Goal: Task Accomplishment & Management: Use online tool/utility

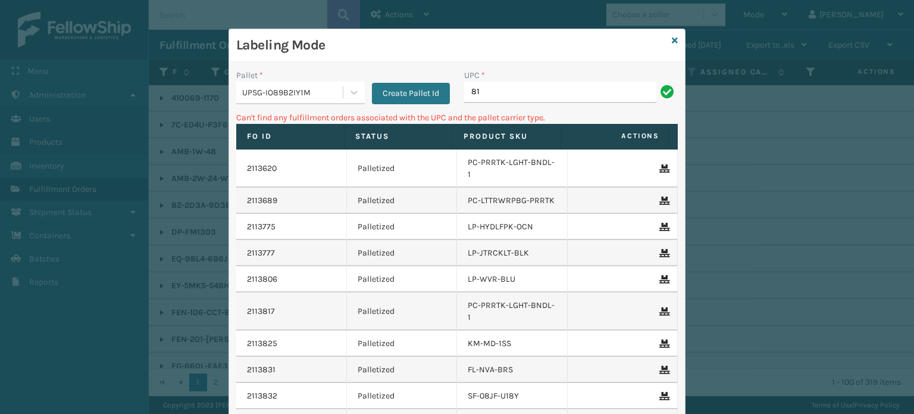
type input "8"
click at [490, 92] on input "km-md-1ss" at bounding box center [560, 92] width 192 height 21
type input "km-md-1ss"
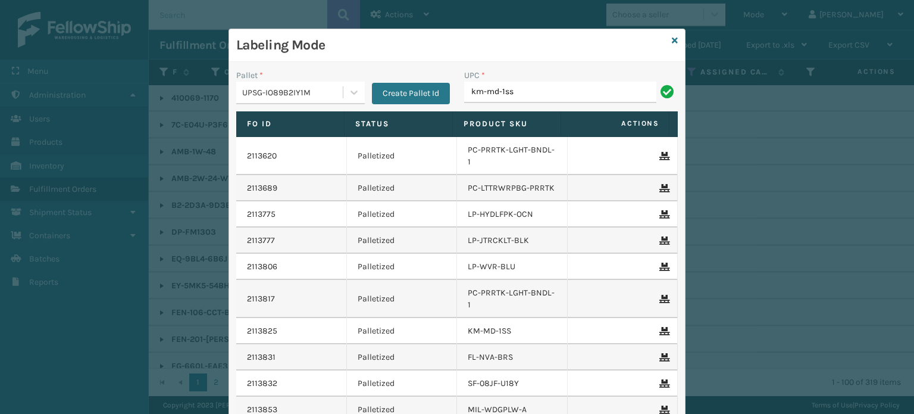
type input "km-md-1ss"
type input "km-ccp-100"
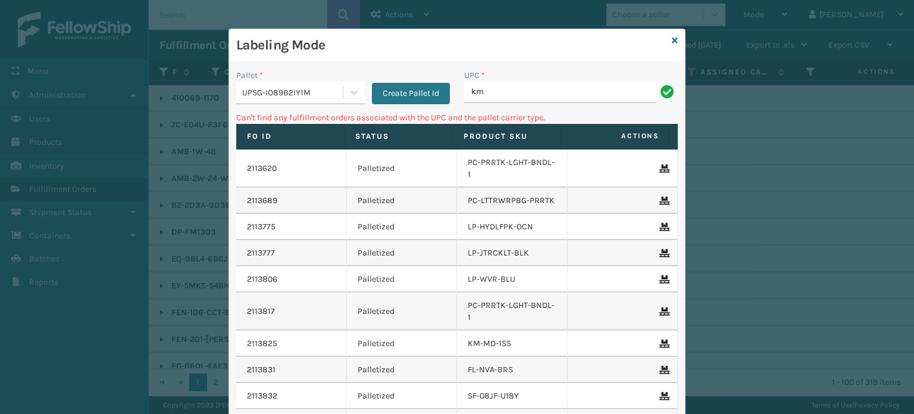
type input "k"
type input "8"
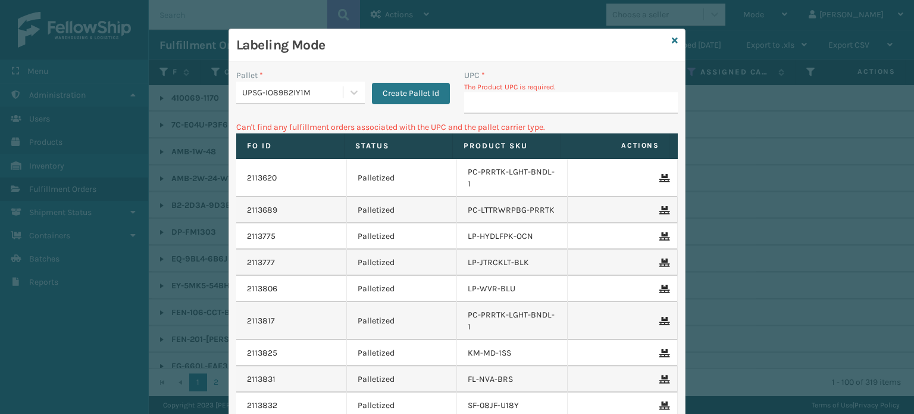
click at [667, 39] on div "Labeling Mode" at bounding box center [457, 45] width 456 height 33
click at [672, 39] on icon at bounding box center [675, 40] width 6 height 8
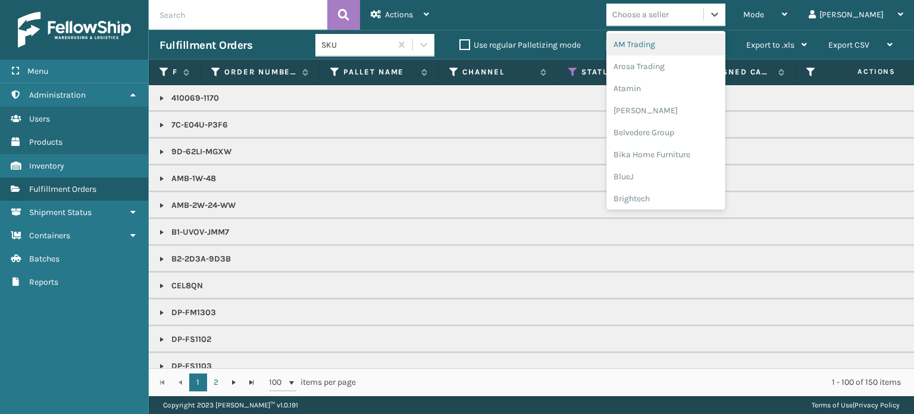
click at [669, 15] on div "Choose a seller" at bounding box center [640, 14] width 57 height 12
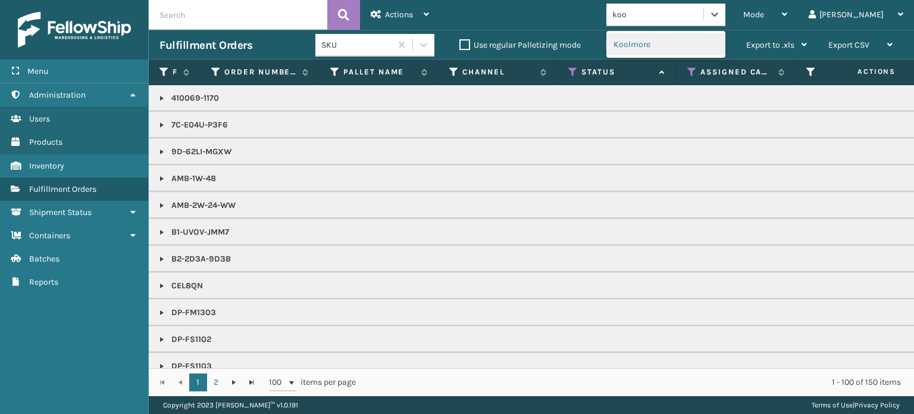
type input "kool"
click at [686, 40] on div "Koolmore" at bounding box center [665, 44] width 119 height 22
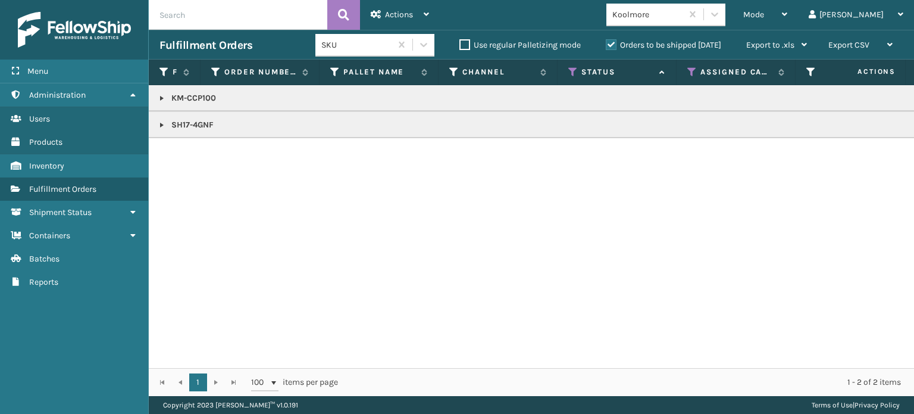
click at [159, 95] on link at bounding box center [162, 98] width 10 height 10
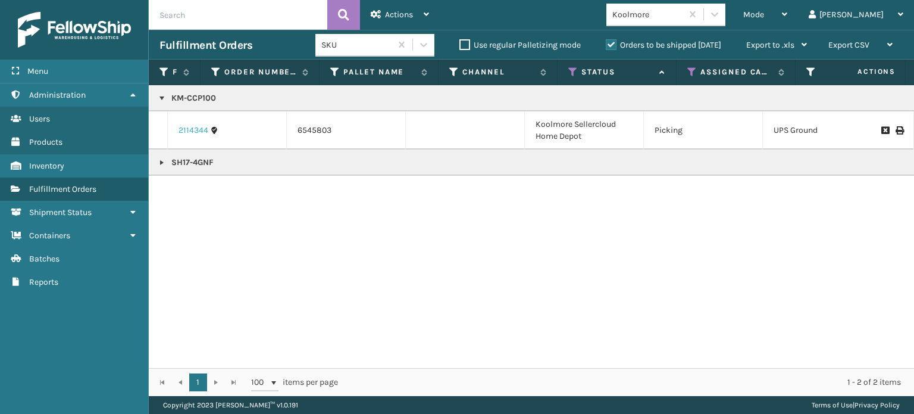
click at [189, 130] on link "2114344" at bounding box center [194, 130] width 30 height 12
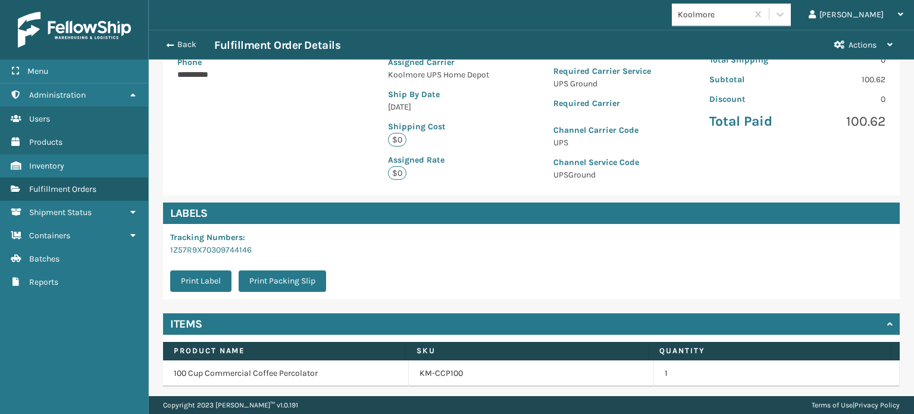
scroll to position [281, 0]
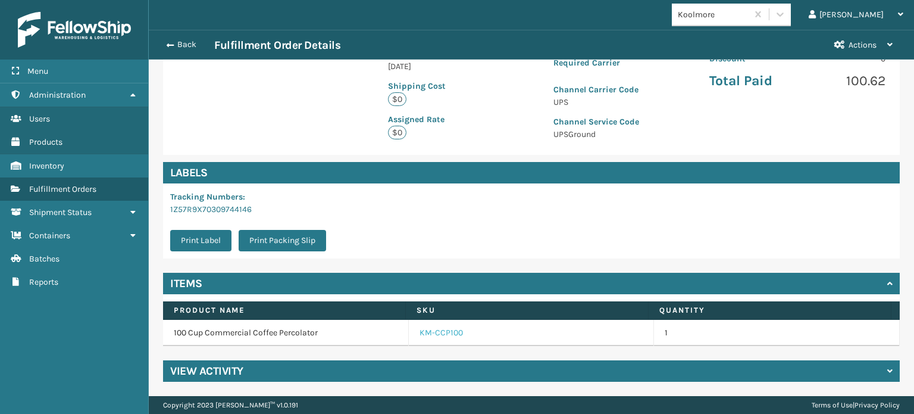
click at [433, 332] on link "KM-CCP100" at bounding box center [441, 333] width 43 height 12
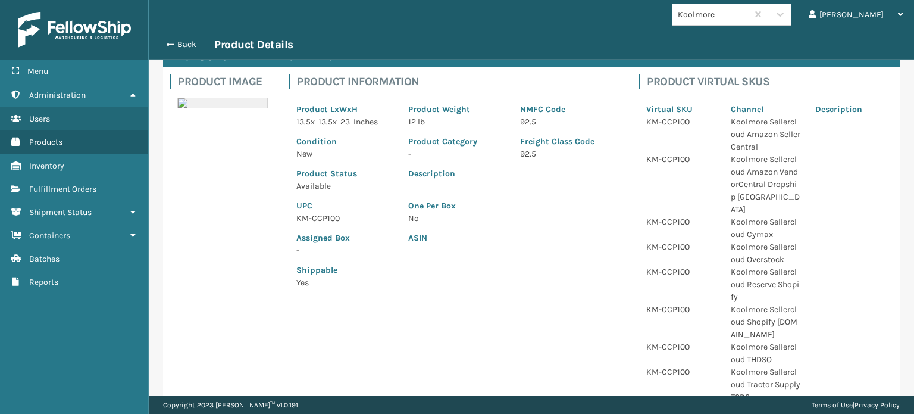
scroll to position [73, 0]
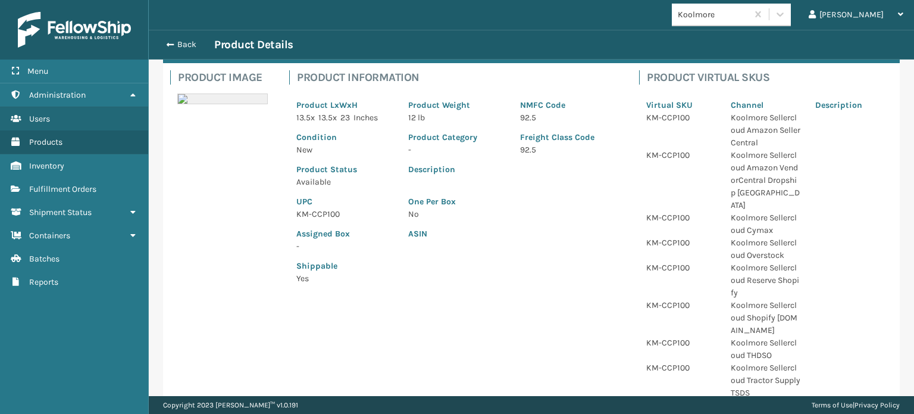
click at [320, 211] on p "KM-CCP100" at bounding box center [345, 214] width 98 height 12
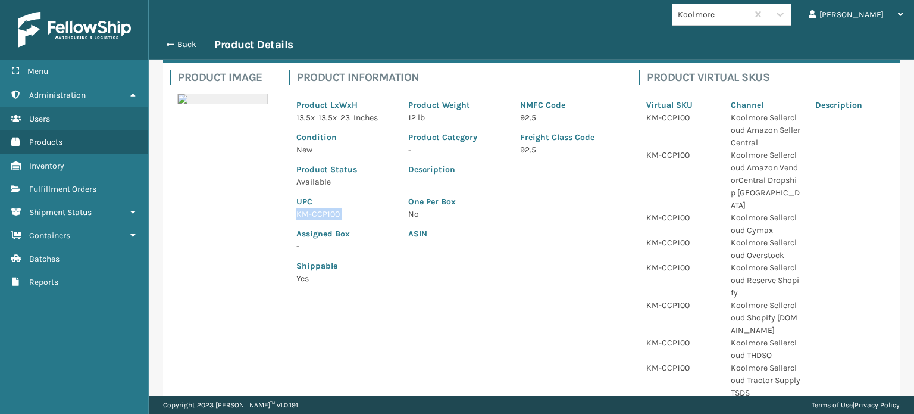
click at [320, 211] on p "KM-CCP100" at bounding box center [345, 214] width 98 height 12
click at [186, 45] on button "Back" at bounding box center [186, 44] width 55 height 11
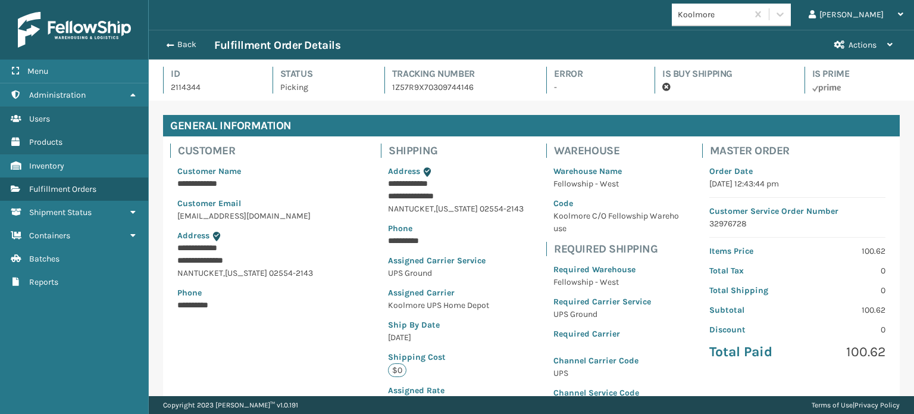
scroll to position [29, 765]
click at [186, 45] on button "Back" at bounding box center [186, 44] width 55 height 11
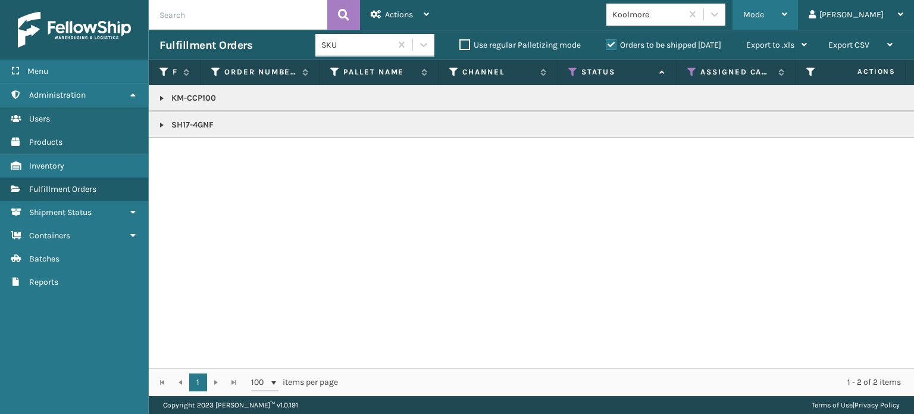
click at [787, 20] on div "Mode" at bounding box center [765, 15] width 44 height 30
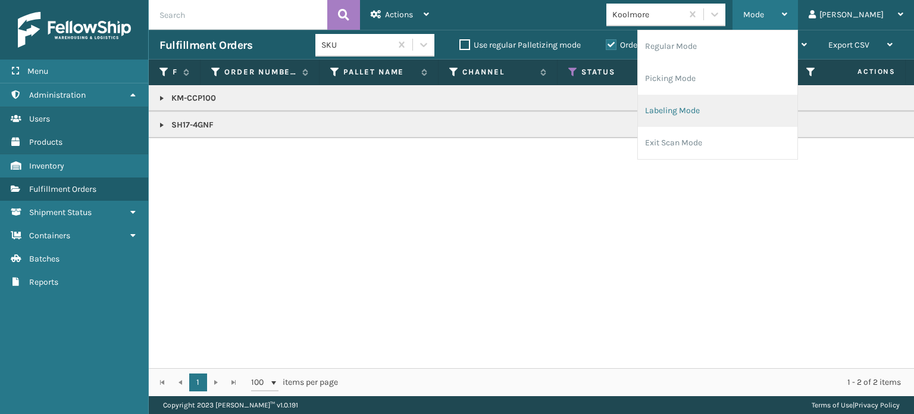
click at [788, 118] on li "Labeling Mode" at bounding box center [717, 111] width 159 height 32
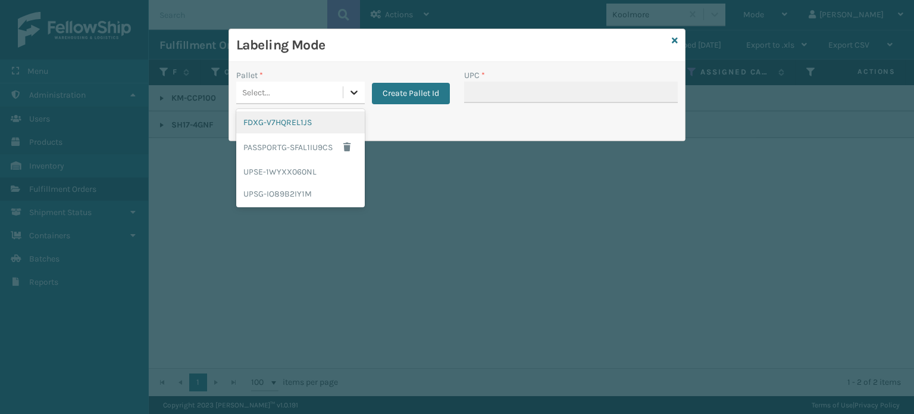
click at [352, 87] on icon at bounding box center [354, 92] width 12 height 12
click at [327, 189] on div "UPSG-IO89B2IY1M" at bounding box center [300, 194] width 129 height 22
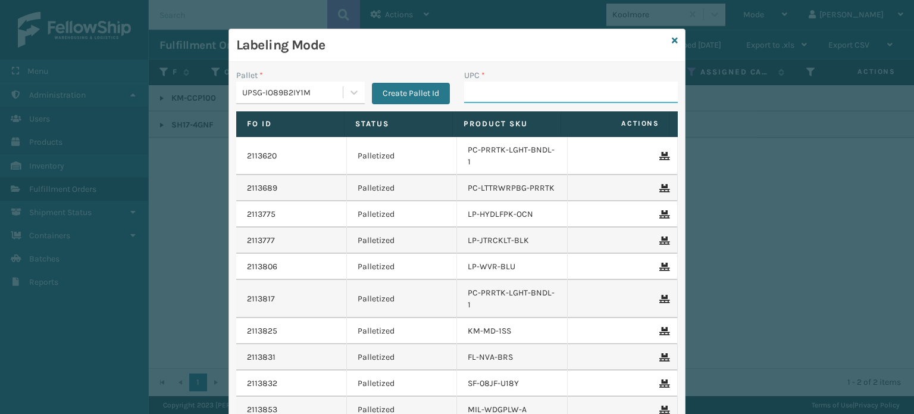
click at [485, 97] on input "UPC *" at bounding box center [571, 92] width 214 height 21
paste input "KM-CCP100"
type input "KM-CCP100"
click at [499, 85] on input "850004456668" at bounding box center [560, 92] width 192 height 21
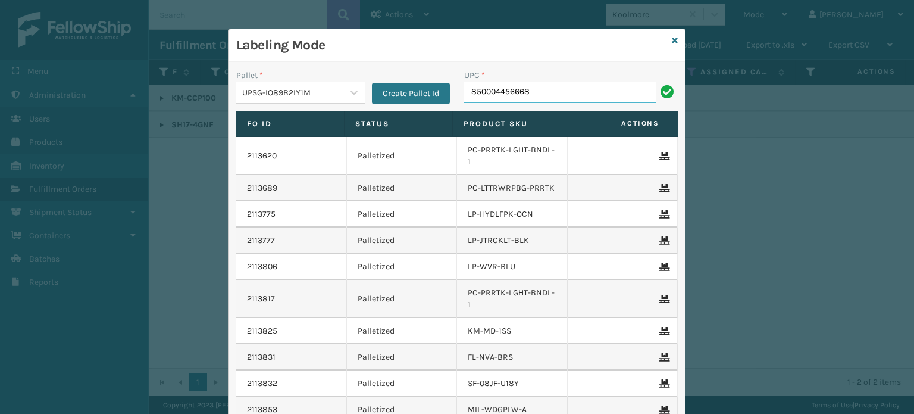
type input "850004456668"
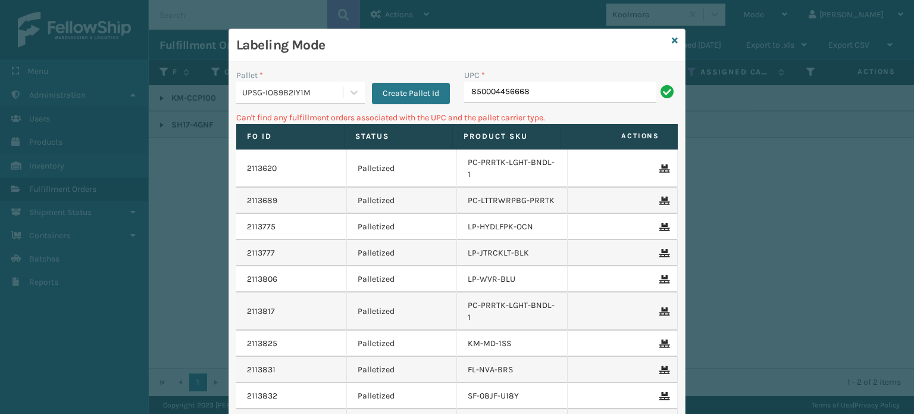
click at [520, 87] on input "850004456668" at bounding box center [560, 92] width 192 height 21
click at [672, 39] on icon at bounding box center [675, 40] width 6 height 8
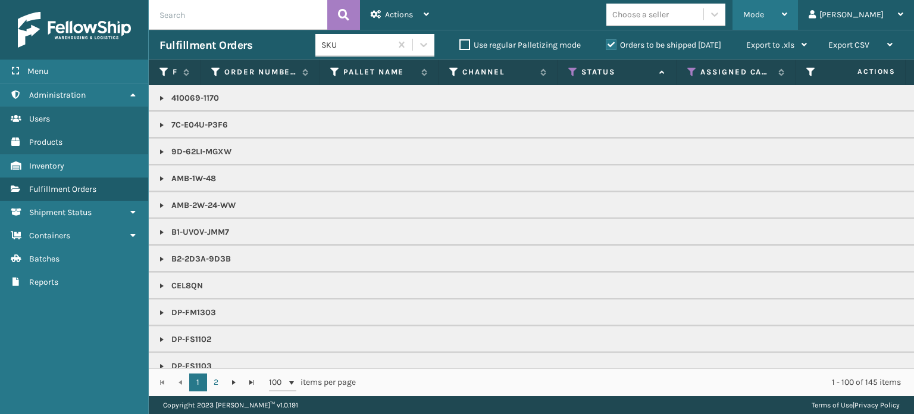
click at [764, 15] on span "Mode" at bounding box center [753, 15] width 21 height 10
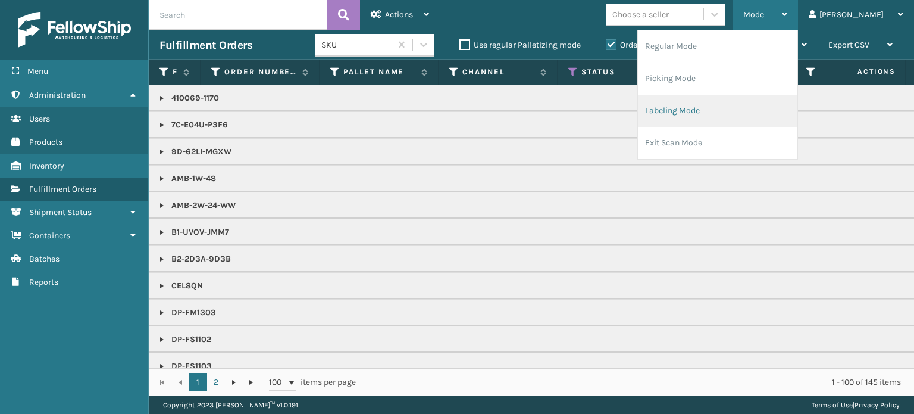
click at [750, 111] on li "Labeling Mode" at bounding box center [717, 111] width 159 height 32
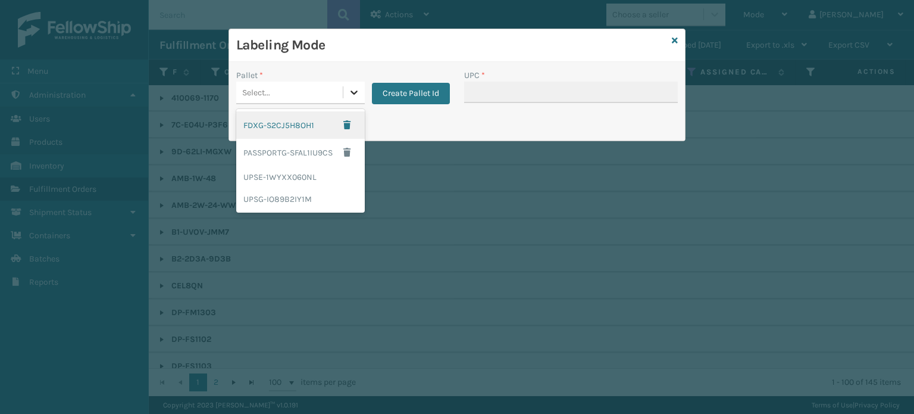
click at [352, 90] on icon at bounding box center [354, 92] width 12 height 12
click at [327, 121] on div "FDXG-S2CJ5H8OH1" at bounding box center [300, 124] width 129 height 27
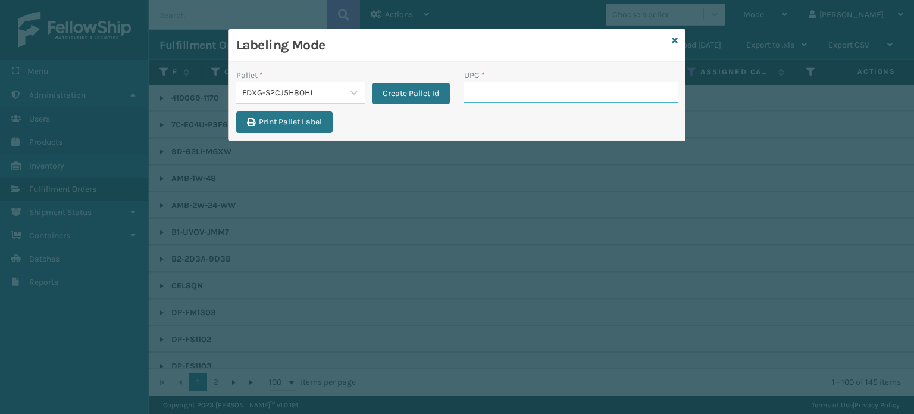
click at [472, 92] on input "UPC *" at bounding box center [571, 92] width 214 height 21
paste input "850004456668"
type input "850004456668"
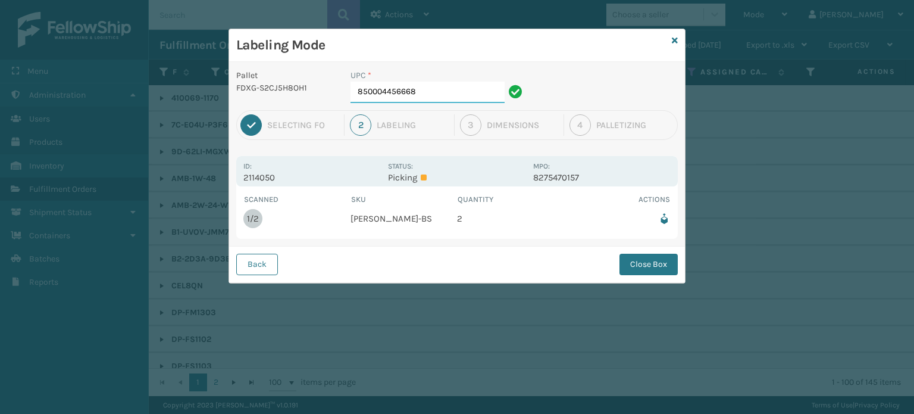
click at [465, 98] on input "850004456668" at bounding box center [428, 92] width 154 height 21
click at [631, 258] on button "Close Box" at bounding box center [649, 264] width 58 height 21
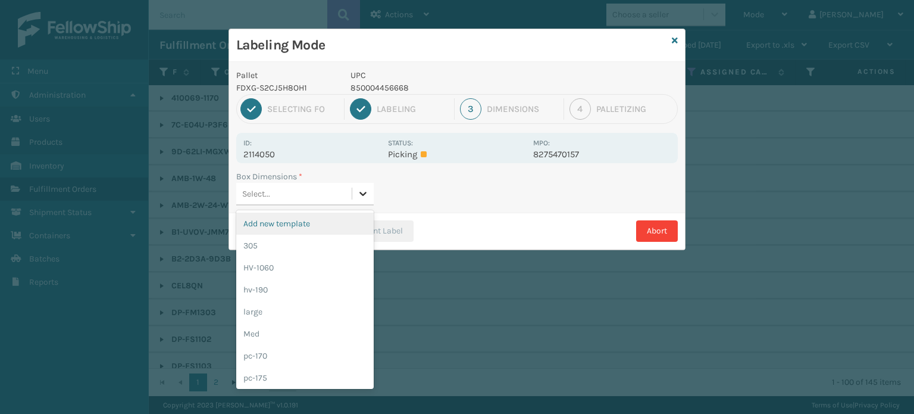
click at [367, 192] on icon at bounding box center [363, 193] width 12 height 12
click at [343, 339] on div "Med" at bounding box center [304, 334] width 137 height 22
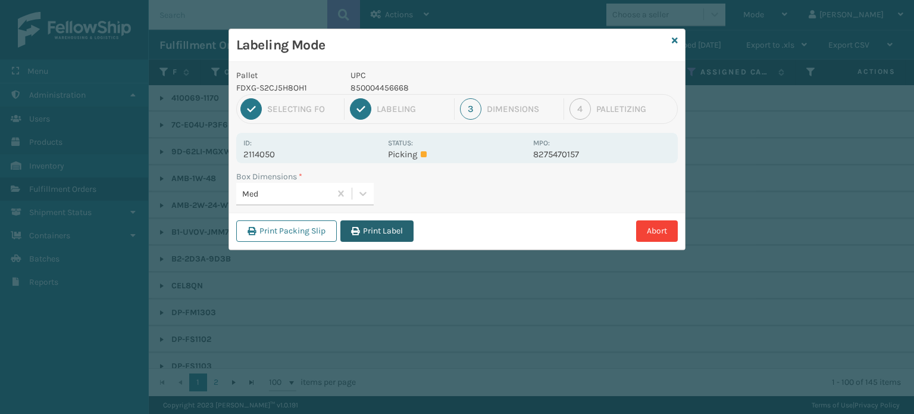
click at [386, 234] on button "Print Label" at bounding box center [376, 230] width 73 height 21
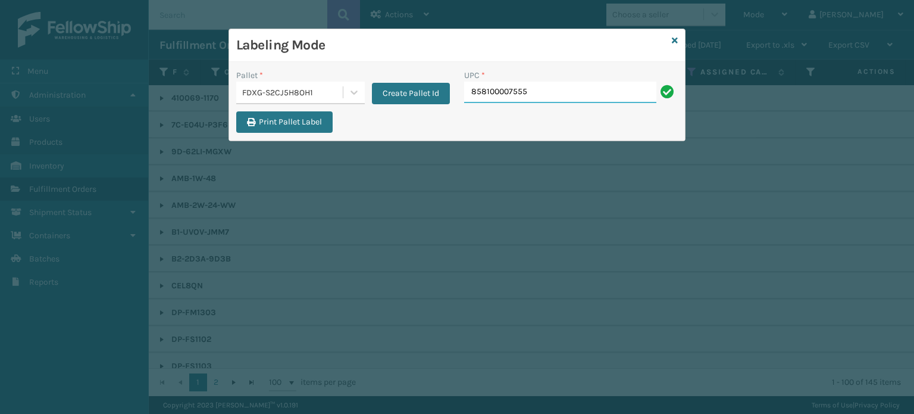
click at [515, 86] on input "858100007555" at bounding box center [560, 92] width 192 height 21
type input "858100007555"
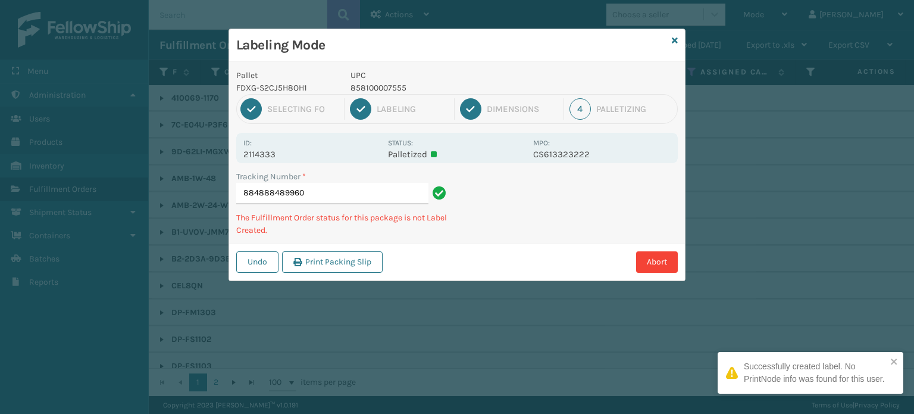
click at [811, 158] on div "Labeling Mode Pallet FDXG-S2CJ5H8OH1 UPC 858100007555 1 Selecting FO 2 Labeling…" at bounding box center [457, 207] width 914 height 414
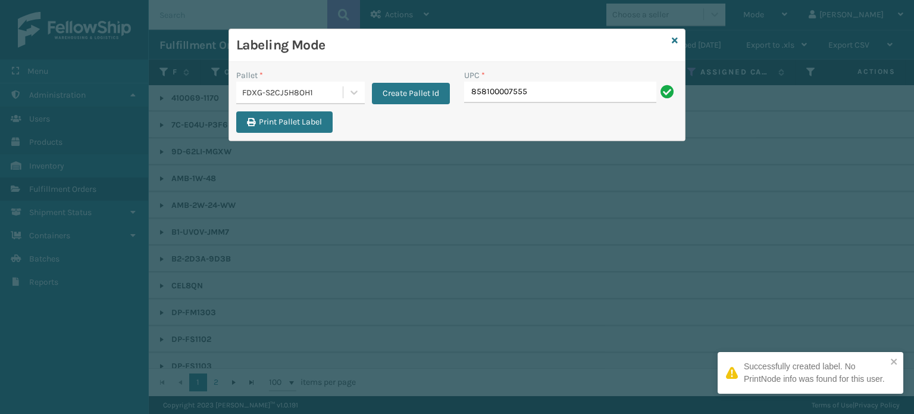
type input "858100007555"
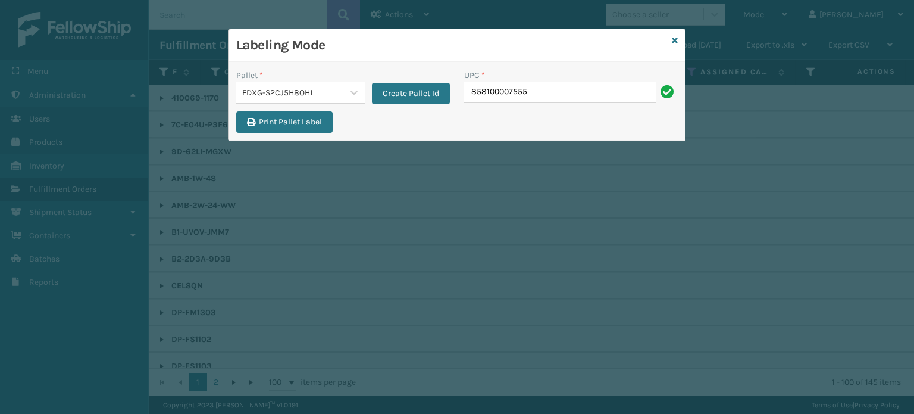
type input "858100007555"
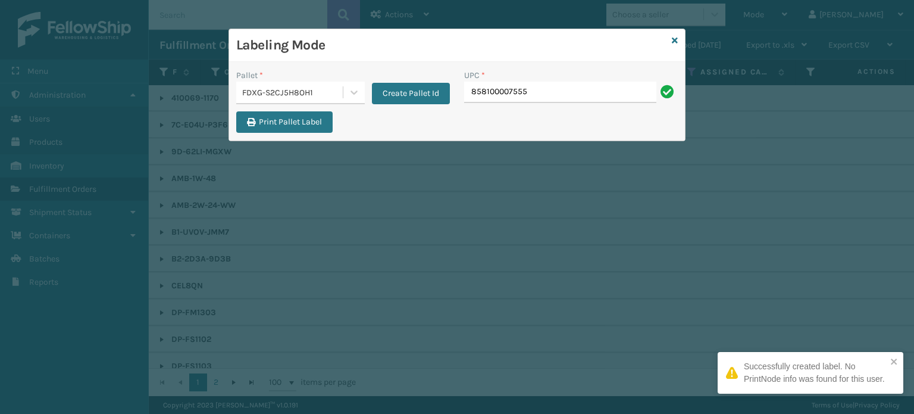
type input "858100007555"
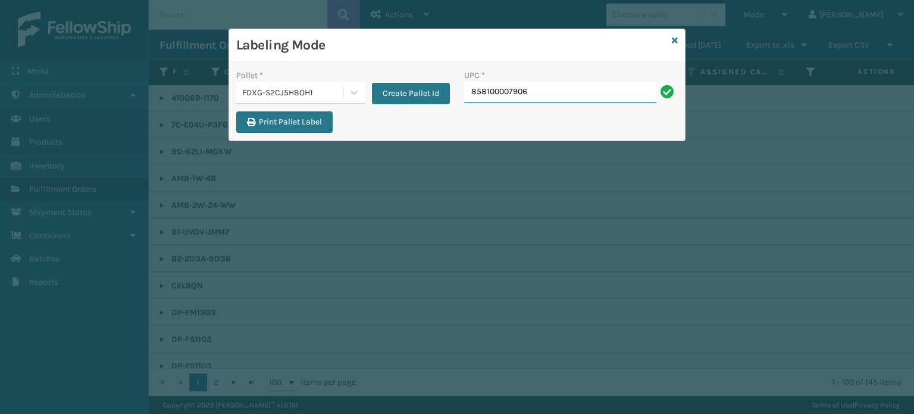
click at [508, 86] on input "858100007906" at bounding box center [560, 92] width 192 height 21
type input "858100007906"
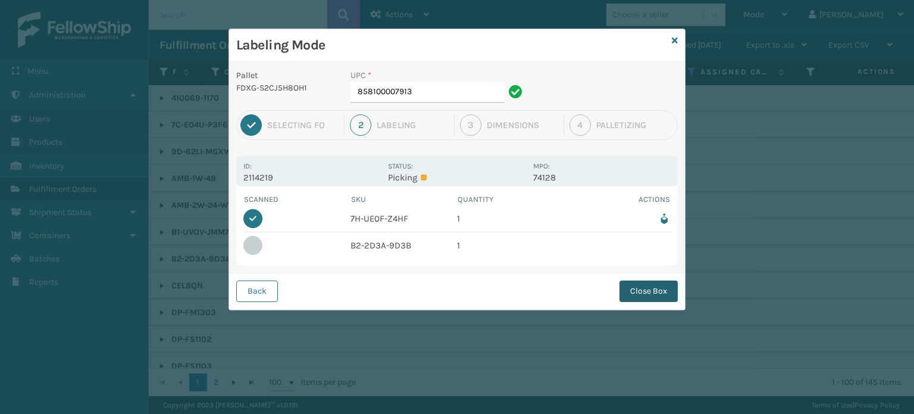
click at [650, 292] on button "Close Box" at bounding box center [649, 290] width 58 height 21
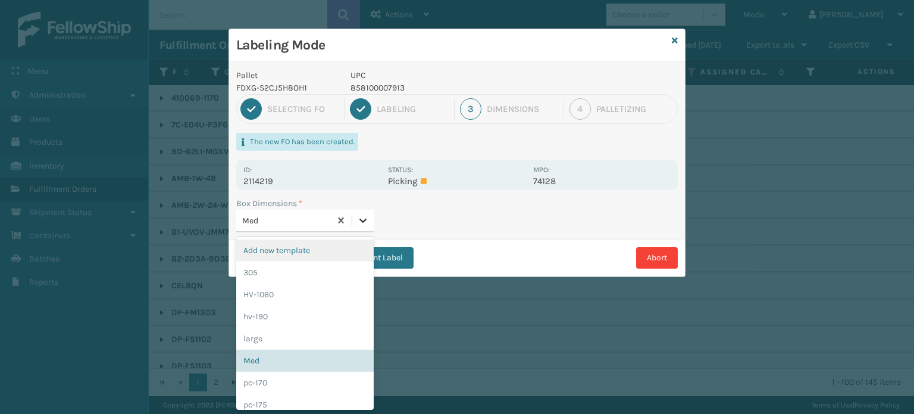
click at [366, 215] on icon at bounding box center [363, 220] width 12 height 12
click at [330, 378] on div "pc-170" at bounding box center [304, 382] width 137 height 22
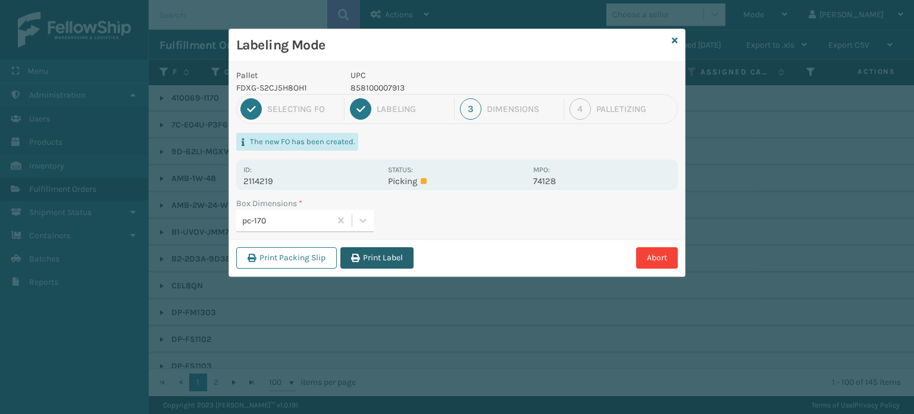
click at [379, 261] on button "Print Label" at bounding box center [376, 257] width 73 height 21
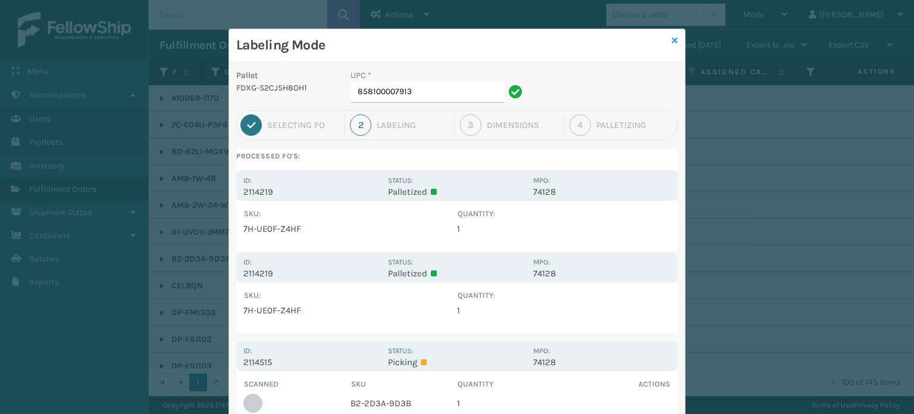
click at [672, 42] on icon at bounding box center [675, 40] width 6 height 8
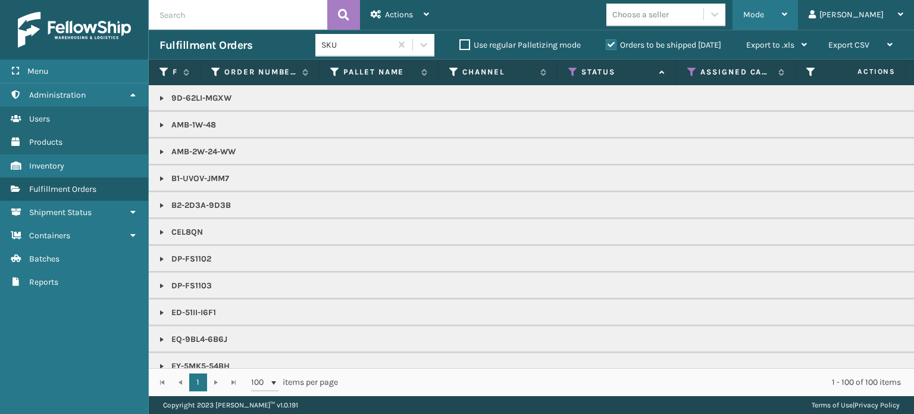
click at [764, 15] on span "Mode" at bounding box center [753, 15] width 21 height 10
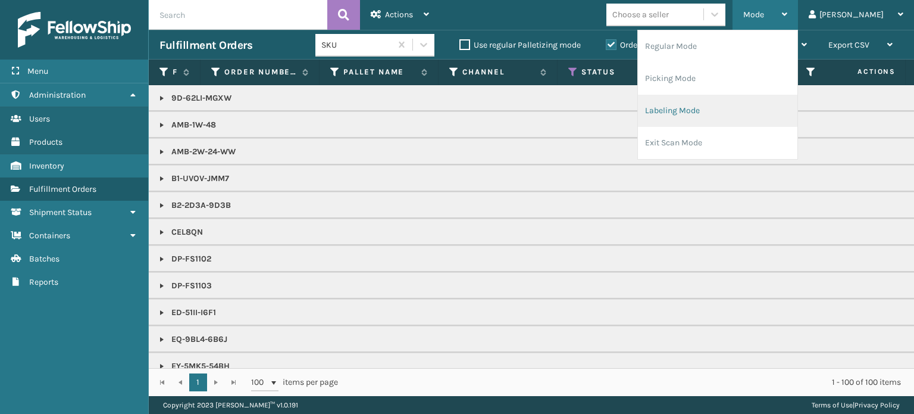
click at [769, 106] on li "Labeling Mode" at bounding box center [717, 111] width 159 height 32
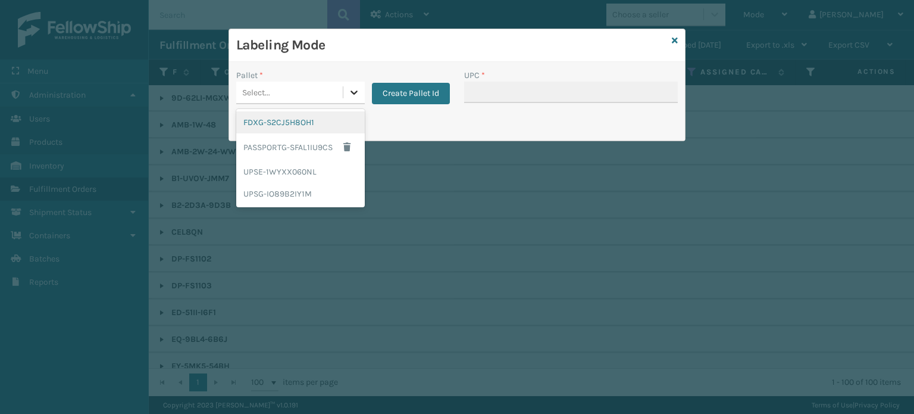
click at [353, 93] on icon at bounding box center [354, 92] width 7 height 4
click at [345, 115] on div "FDXG-S2CJ5H8OH1" at bounding box center [300, 122] width 129 height 22
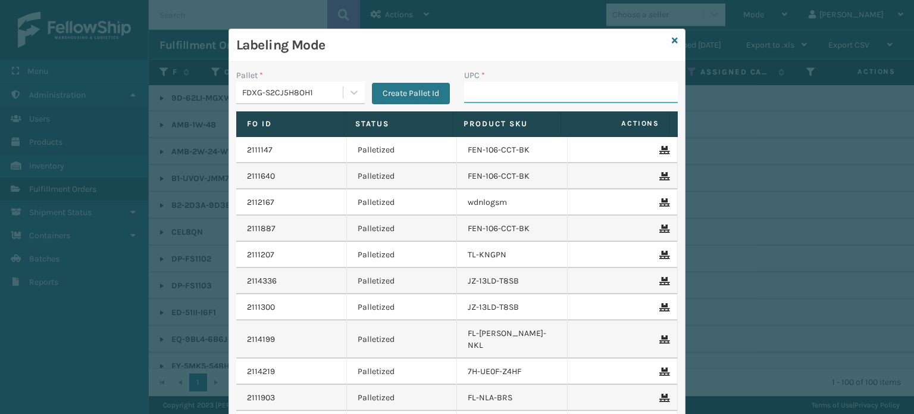
click at [498, 94] on input "UPC *" at bounding box center [571, 92] width 214 height 21
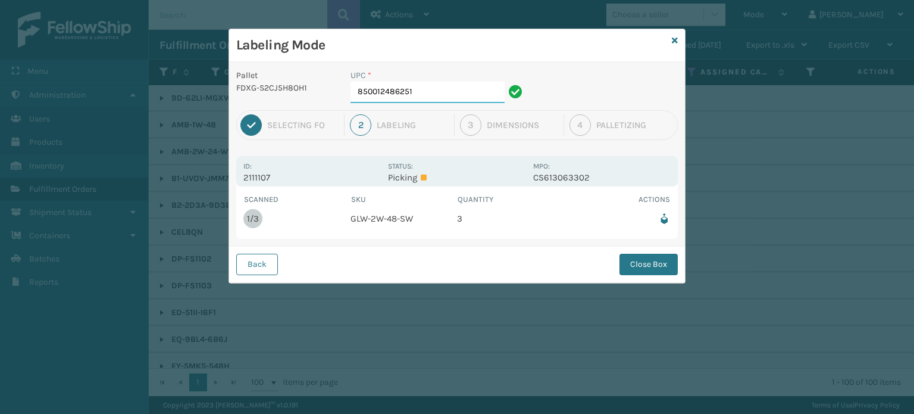
click at [469, 93] on input "850012486251" at bounding box center [428, 92] width 154 height 21
click at [661, 264] on button "Close Box" at bounding box center [649, 264] width 58 height 21
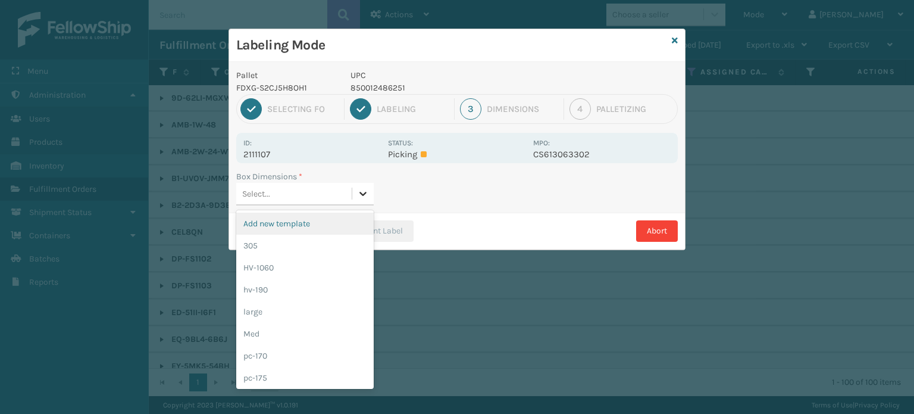
click at [370, 196] on div at bounding box center [362, 193] width 21 height 21
click at [345, 336] on div "Med" at bounding box center [304, 334] width 137 height 22
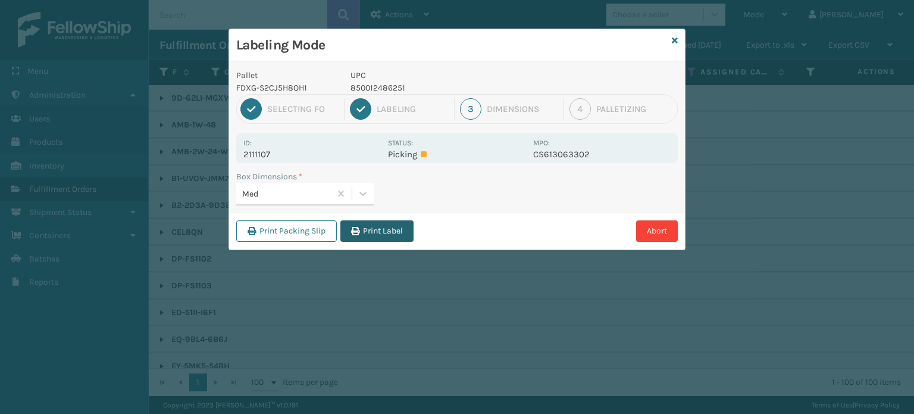
click at [388, 225] on button "Print Label" at bounding box center [376, 230] width 73 height 21
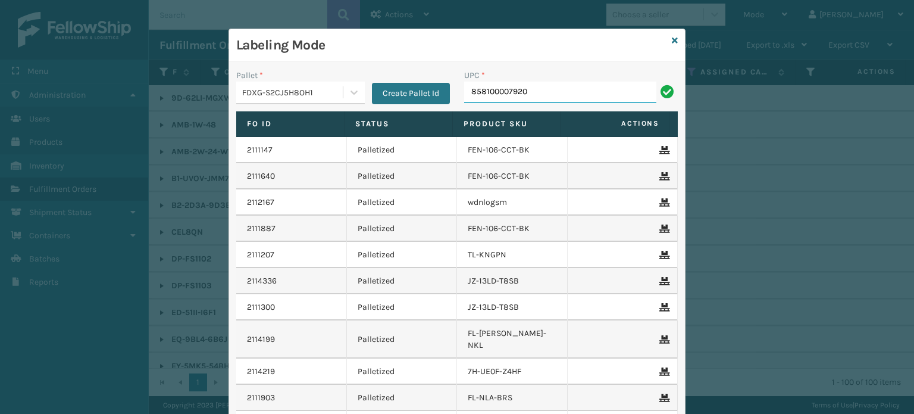
click at [475, 95] on input "858100007920" at bounding box center [560, 92] width 192 height 21
type input "858100007920"
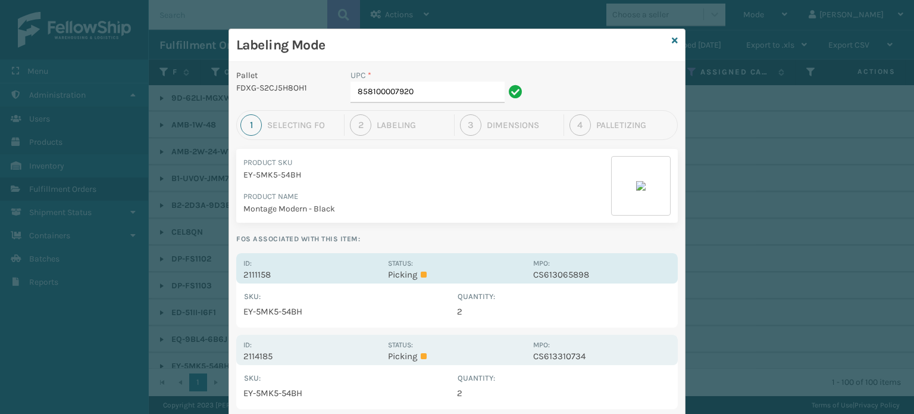
click at [597, 270] on p "CS613065898" at bounding box center [601, 274] width 137 height 11
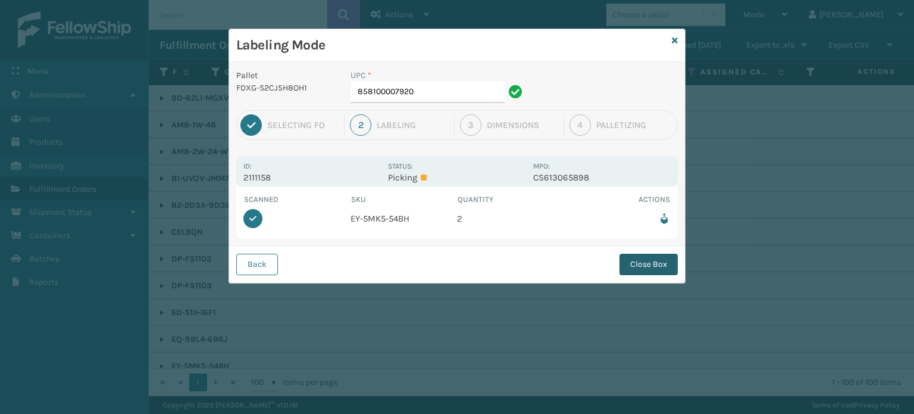
click at [665, 265] on button "Close Box" at bounding box center [649, 264] width 58 height 21
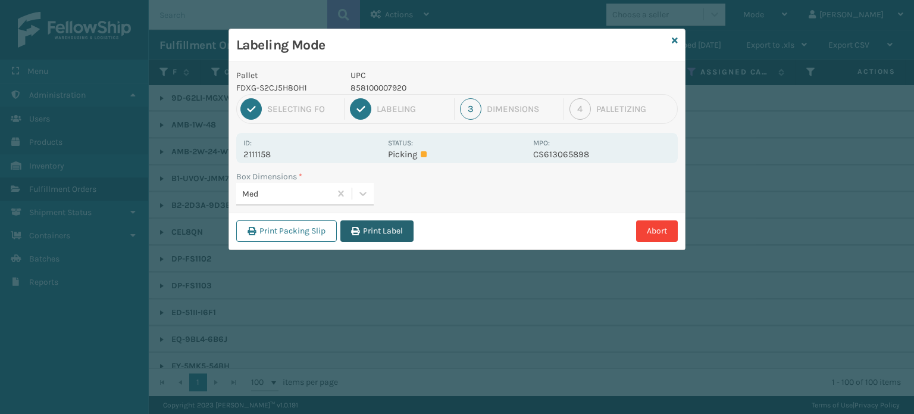
click at [387, 229] on button "Print Label" at bounding box center [376, 230] width 73 height 21
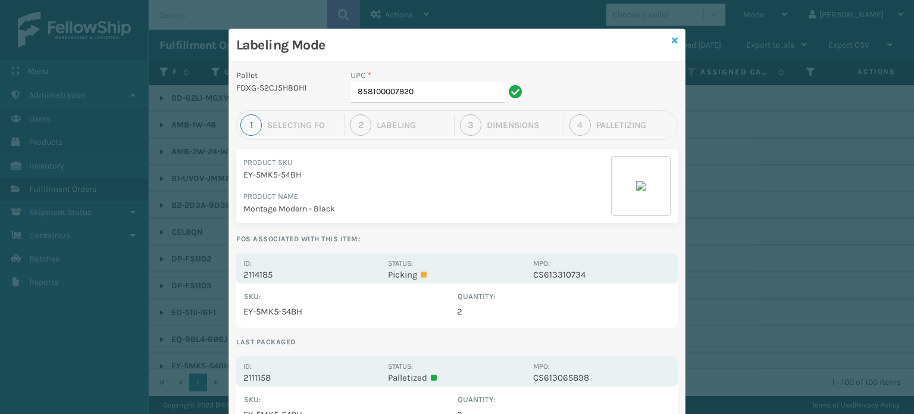
click at [672, 40] on icon at bounding box center [675, 40] width 6 height 8
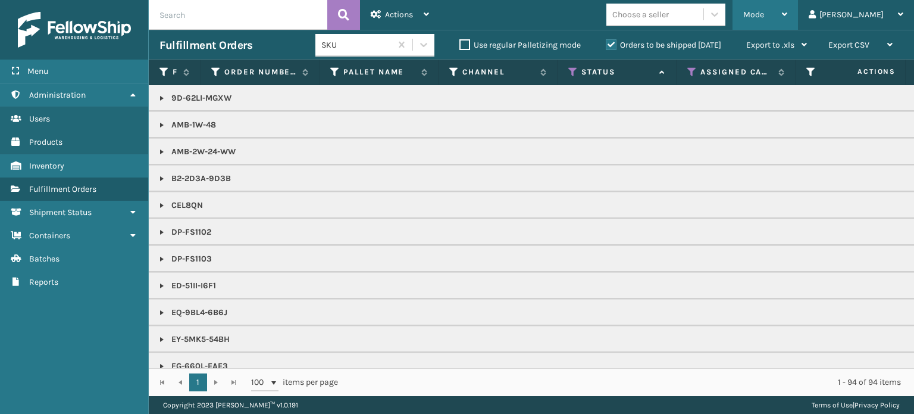
click at [787, 4] on div "Mode" at bounding box center [765, 15] width 44 height 30
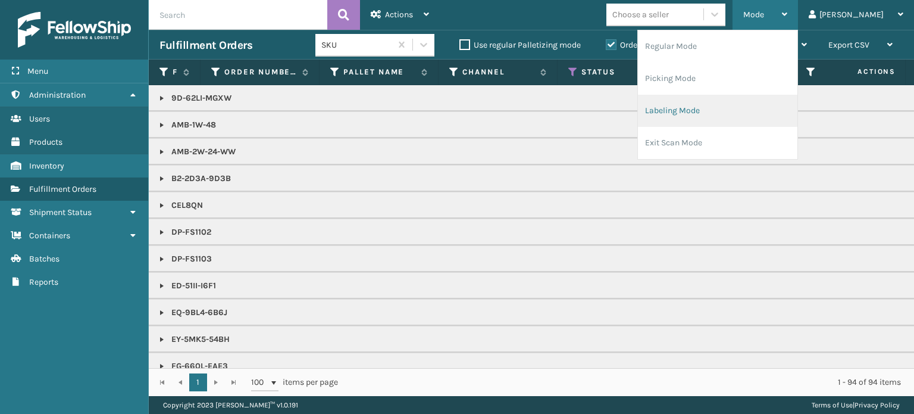
click at [721, 120] on li "Labeling Mode" at bounding box center [717, 111] width 159 height 32
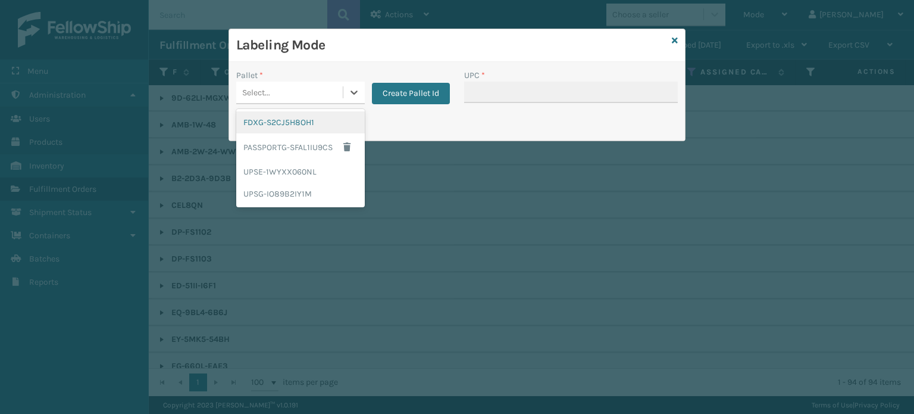
drag, startPoint x: 352, startPoint y: 97, endPoint x: 343, endPoint y: 127, distance: 31.8
click at [343, 104] on div "option FDXG-S2CJ5H8OH1 focused, 1 of 4. 4 results available. Use Up and Down to…" at bounding box center [300, 93] width 129 height 23
click at [343, 127] on div "FDXG-S2CJ5H8OH1" at bounding box center [300, 122] width 129 height 22
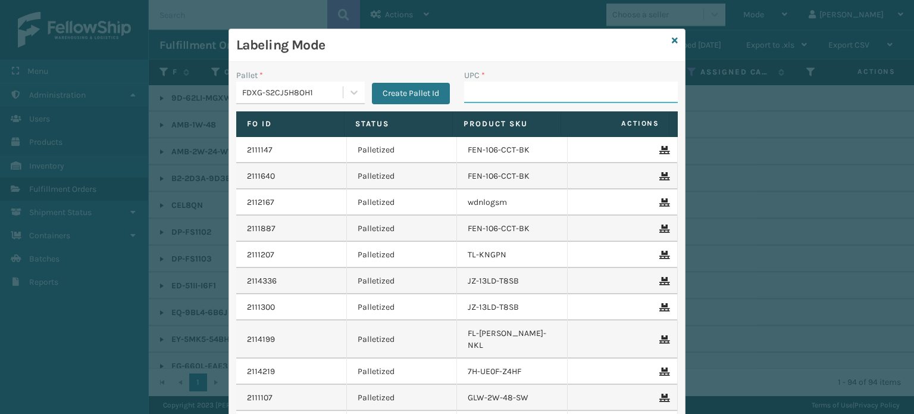
click at [470, 88] on input "UPC *" at bounding box center [571, 92] width 214 height 21
click at [479, 88] on input "857899006459" at bounding box center [560, 92] width 192 height 21
type input "857899006459"
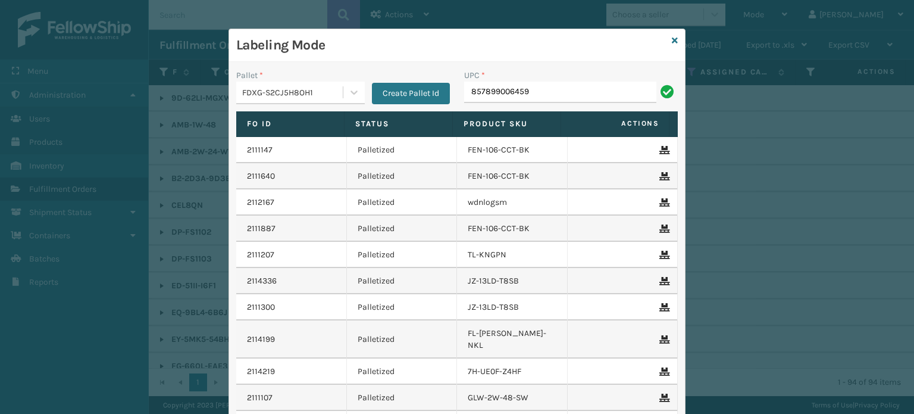
type input "857899006459"
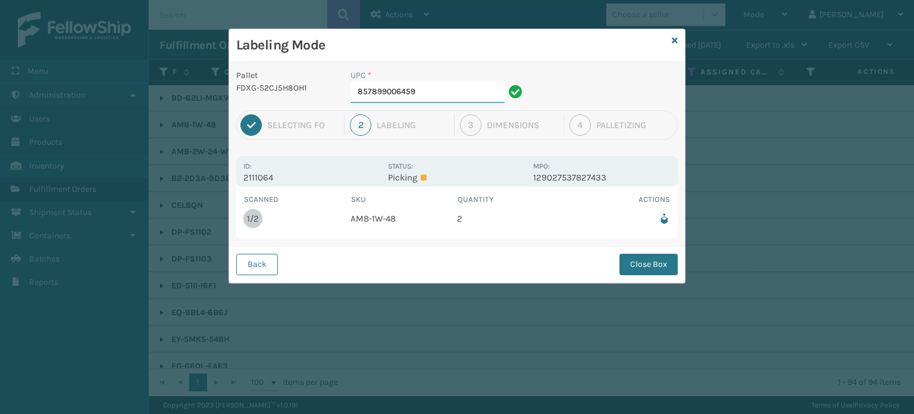
click at [458, 83] on input "857899006459" at bounding box center [428, 92] width 154 height 21
click at [667, 252] on div "Back Close Box" at bounding box center [457, 264] width 456 height 36
click at [655, 272] on button "Close Box" at bounding box center [649, 264] width 58 height 21
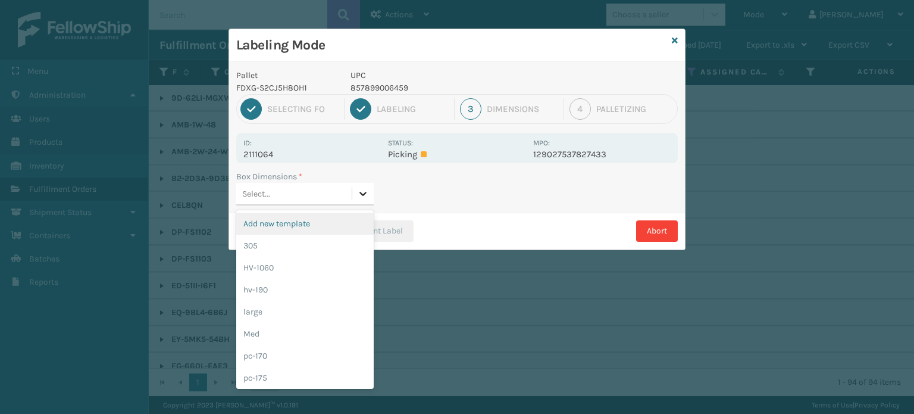
click at [368, 195] on icon at bounding box center [363, 193] width 12 height 12
click at [327, 333] on div "Med" at bounding box center [304, 334] width 137 height 22
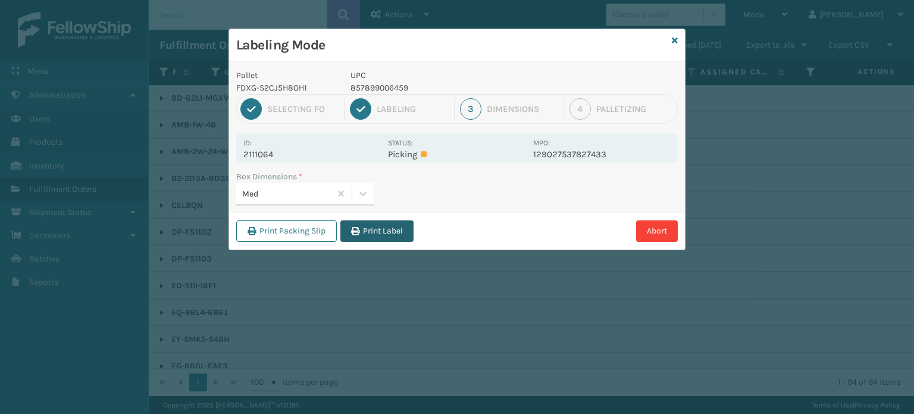
click at [383, 230] on button "Print Label" at bounding box center [376, 230] width 73 height 21
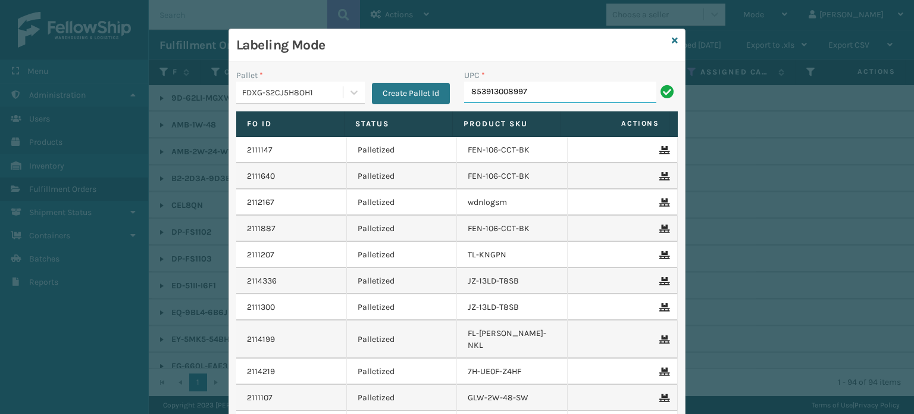
click at [486, 95] on input "853913008997" at bounding box center [560, 92] width 192 height 21
type input "853913008997"
